Goal: Task Accomplishment & Management: Manage account settings

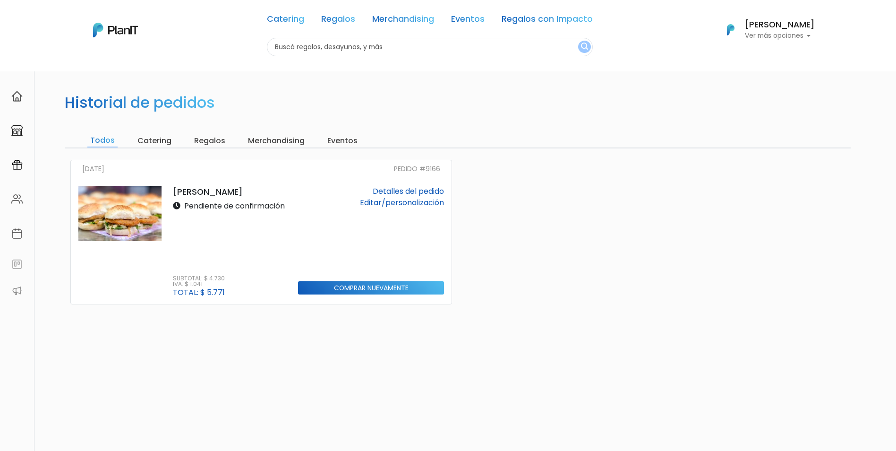
click at [281, 135] on input "Merchandising" at bounding box center [276, 140] width 62 height 13
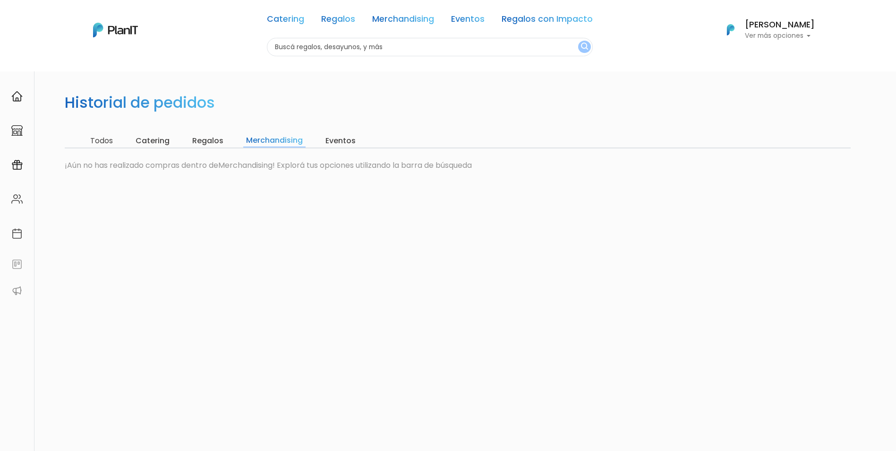
click at [212, 137] on input "Regalos" at bounding box center [207, 140] width 37 height 13
click at [154, 141] on input "Catering" at bounding box center [153, 140] width 40 height 13
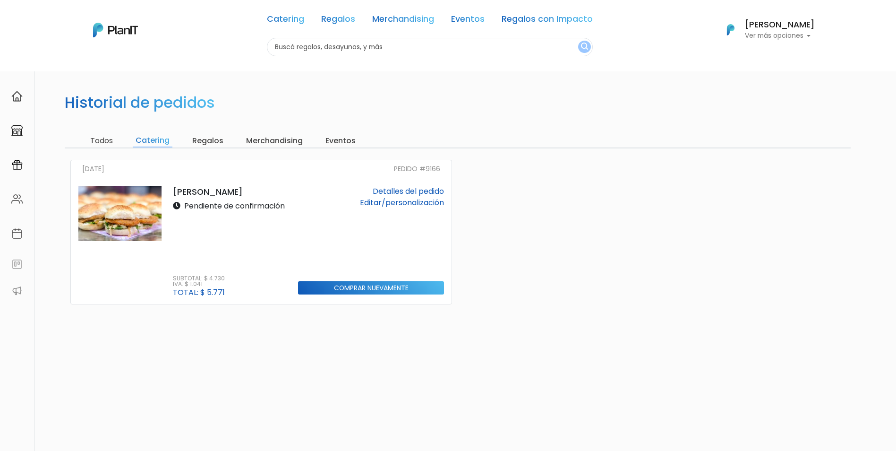
click at [784, 37] on p "Ver más opciones" at bounding box center [780, 36] width 70 height 7
click at [786, 59] on span "Mis Compras" at bounding box center [762, 56] width 49 height 11
